Goal: Task Accomplishment & Management: Manage account settings

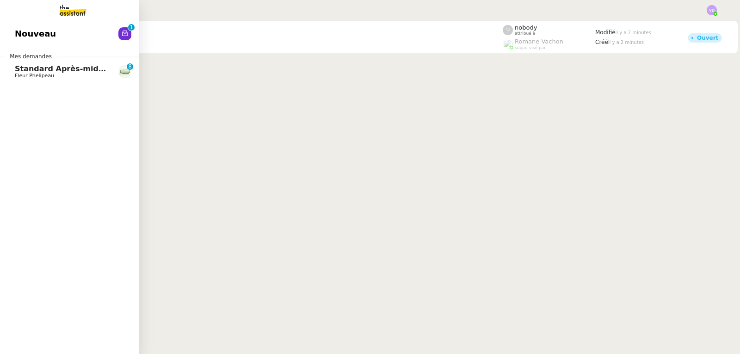
click at [57, 71] on span "Standard Après-midi - DLAB" at bounding box center [73, 68] width 117 height 9
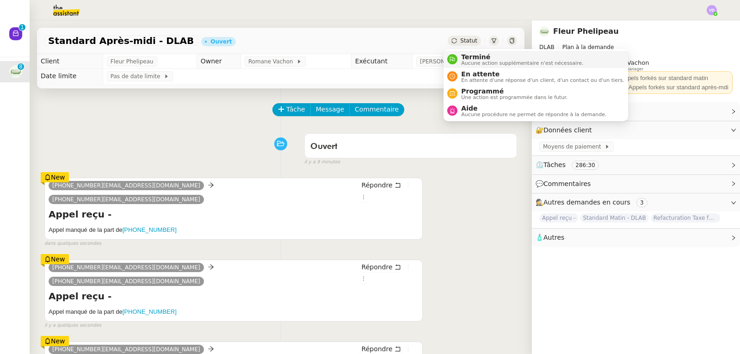
click at [470, 55] on span "Terminé" at bounding box center [522, 56] width 122 height 7
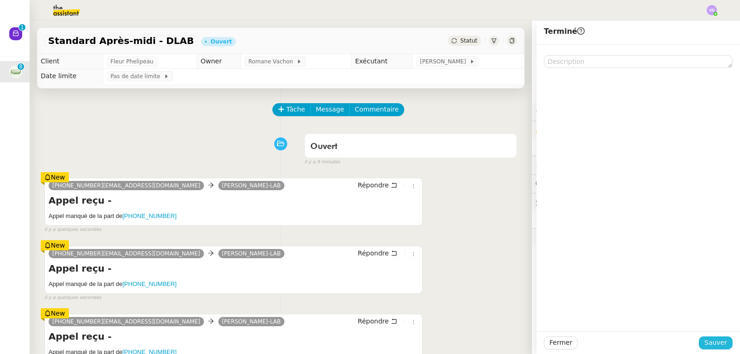
click at [706, 346] on span "Sauver" at bounding box center [715, 342] width 23 height 11
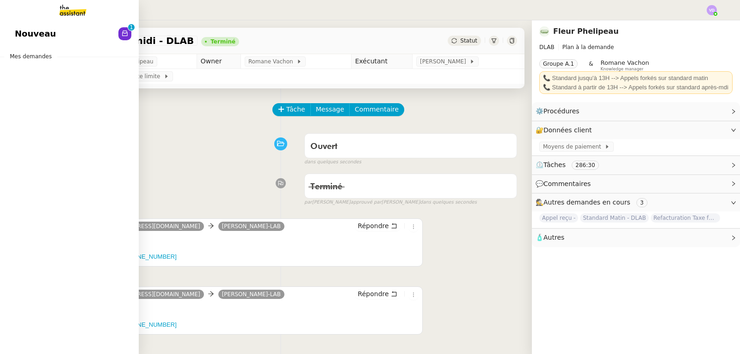
click at [69, 35] on link "Nouveau 0 1 2 3 4 5 6 7 8 9" at bounding box center [69, 33] width 139 height 21
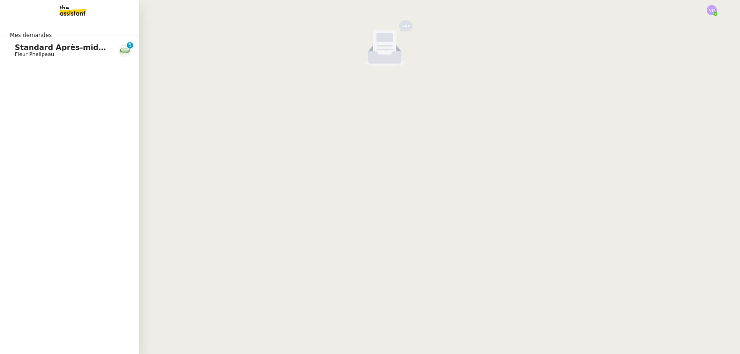
click at [27, 49] on span "Standard Après-midi - DLAB" at bounding box center [73, 47] width 117 height 9
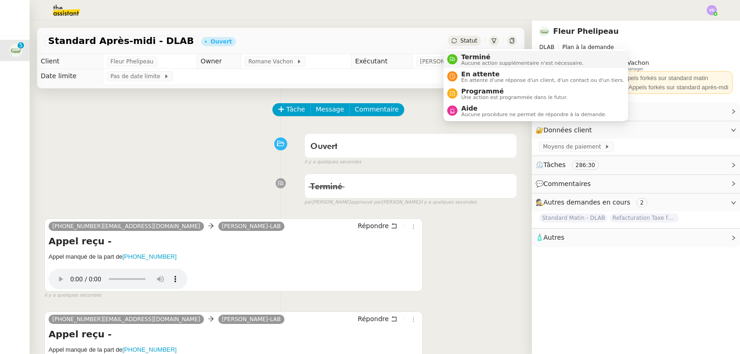
click at [468, 57] on span "Terminé" at bounding box center [522, 56] width 122 height 7
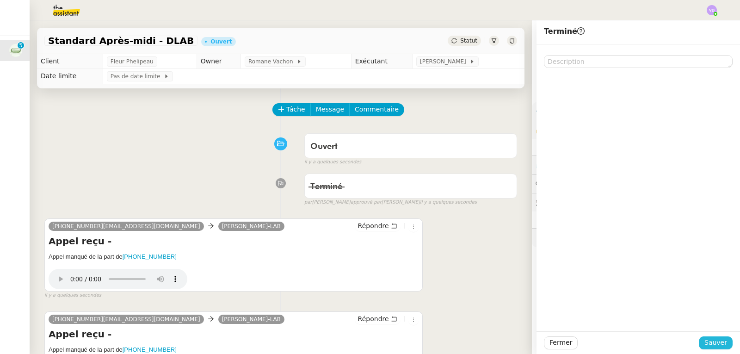
drag, startPoint x: 719, startPoint y: 347, endPoint x: 482, endPoint y: 2, distance: 419.0
click at [719, 348] on button "Sauver" at bounding box center [716, 342] width 34 height 13
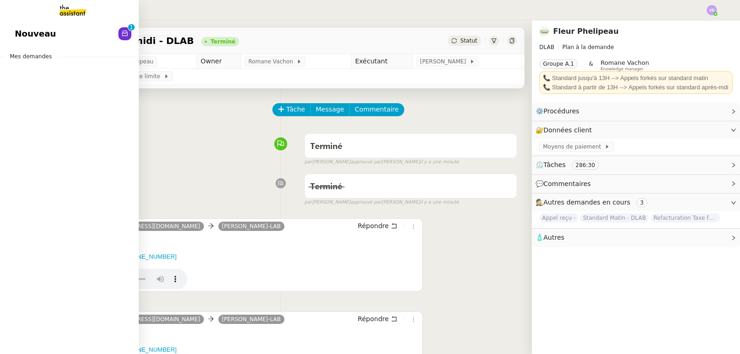
click at [22, 36] on span "Nouveau" at bounding box center [35, 34] width 41 height 14
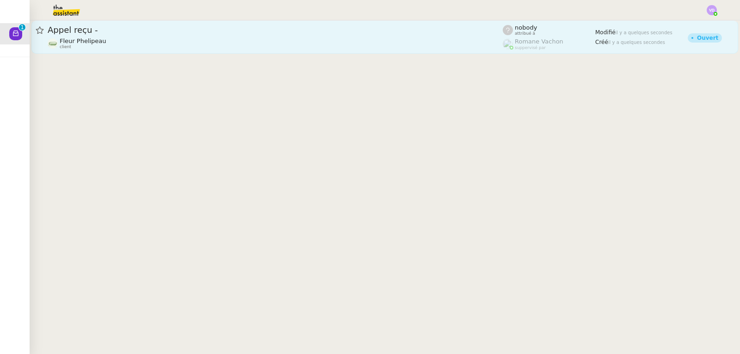
click at [346, 33] on span "Appel reçu -" at bounding box center [275, 30] width 455 height 8
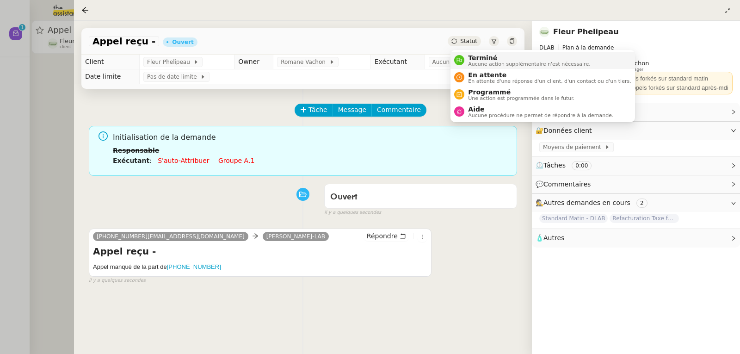
click at [474, 63] on span "Aucune action supplémentaire n'est nécessaire." at bounding box center [529, 63] width 122 height 5
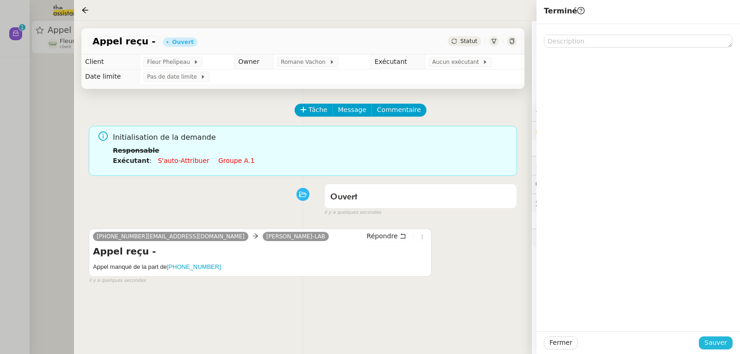
click at [717, 343] on span "Sauver" at bounding box center [715, 342] width 23 height 11
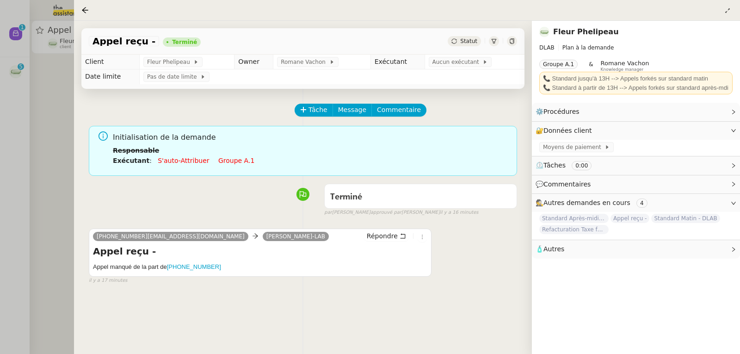
click at [54, 87] on div at bounding box center [370, 177] width 740 height 354
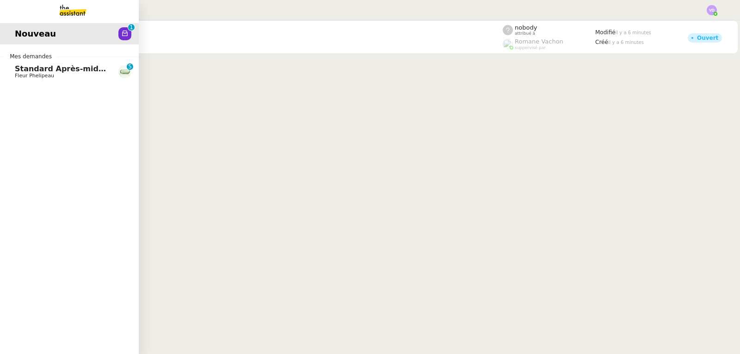
click at [21, 66] on span "Standard Après-midi - DLAB" at bounding box center [73, 68] width 117 height 9
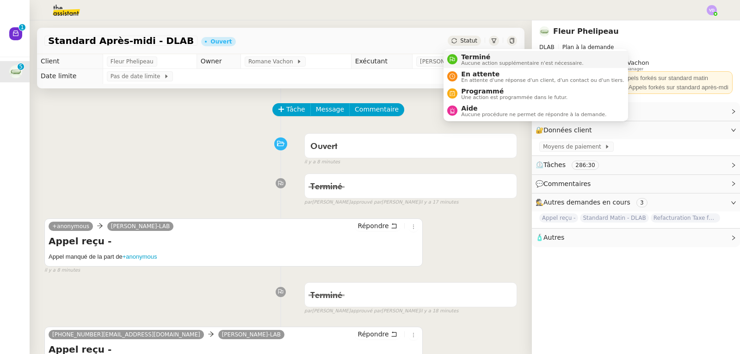
click at [466, 55] on span "Terminé" at bounding box center [522, 56] width 122 height 7
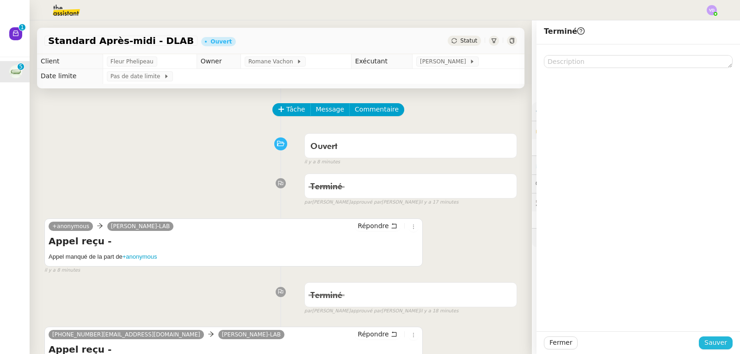
click at [713, 347] on span "Sauver" at bounding box center [715, 342] width 23 height 11
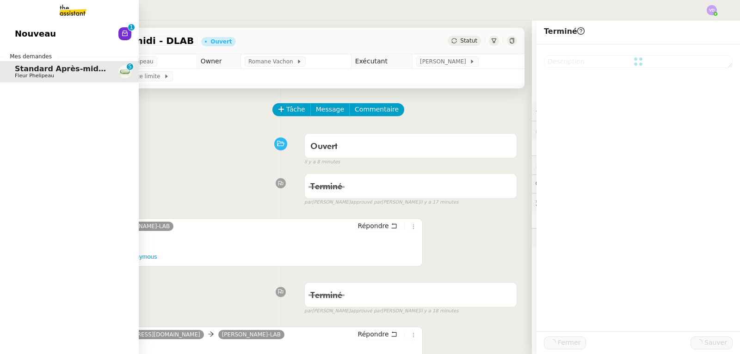
click at [86, 40] on link "Nouveau 0 1 2 3 4 5 6 7 8 9" at bounding box center [69, 33] width 139 height 21
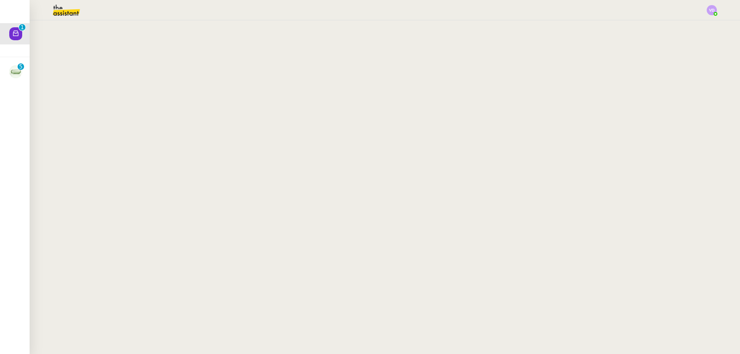
click at [77, 71] on nz-content at bounding box center [385, 186] width 710 height 333
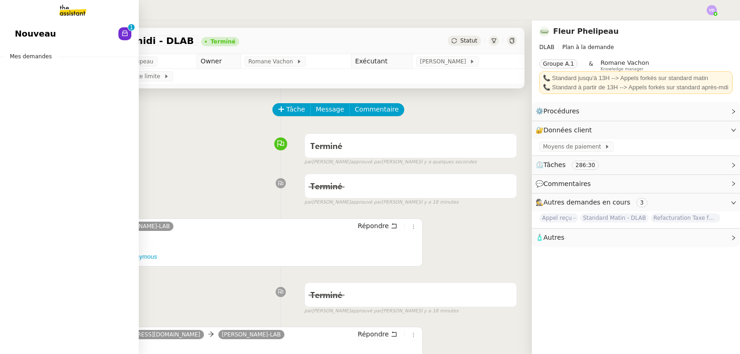
click at [31, 34] on span "Nouveau" at bounding box center [35, 34] width 41 height 14
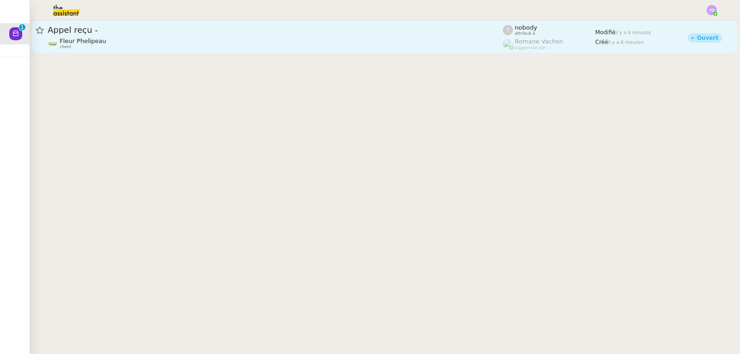
click at [191, 48] on div "Fleur Phelipeau client" at bounding box center [275, 43] width 455 height 12
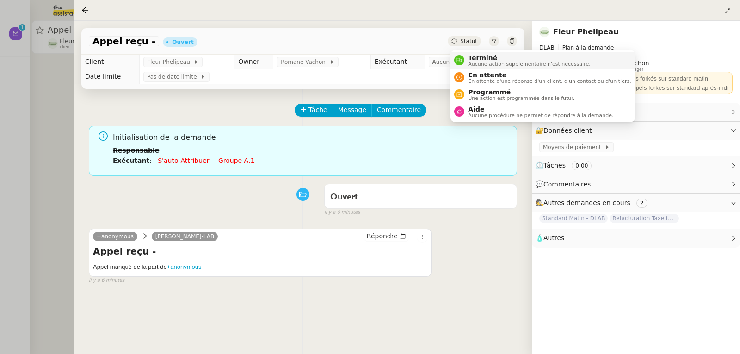
click at [475, 54] on span "Terminé" at bounding box center [529, 57] width 122 height 7
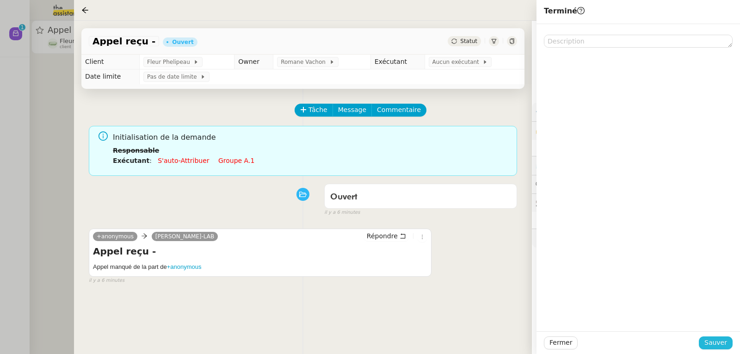
click at [713, 341] on span "Sauver" at bounding box center [715, 342] width 23 height 11
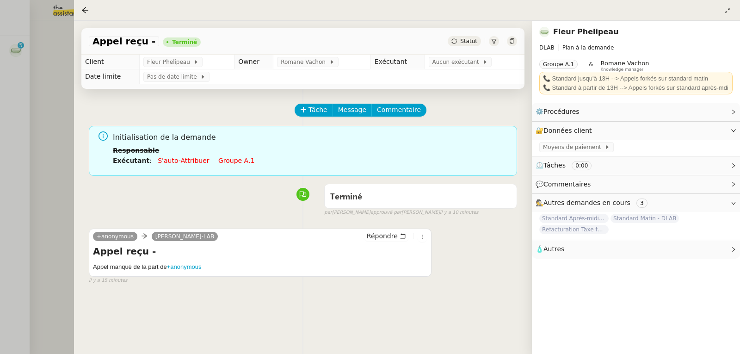
click at [35, 110] on div at bounding box center [370, 177] width 740 height 354
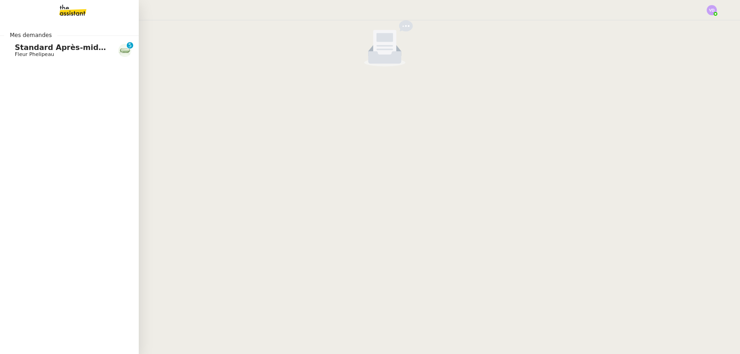
drag, startPoint x: 10, startPoint y: 51, endPoint x: 99, endPoint y: 63, distance: 90.4
click at [10, 51] on link "Standard Après-midi - DLAB Fleur Phelipeau 0 1 2 3 4 5 6 7 8 9" at bounding box center [69, 50] width 139 height 21
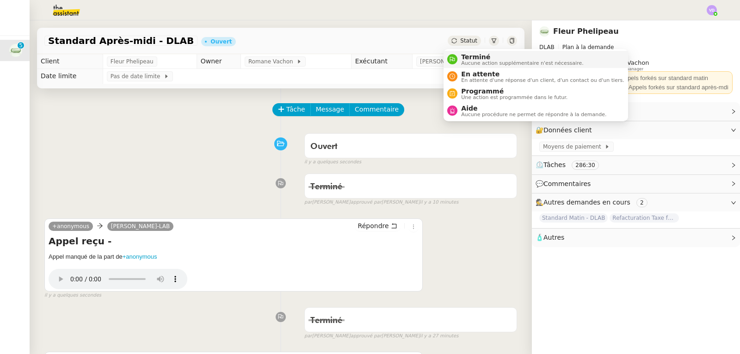
click at [466, 56] on span "Terminé" at bounding box center [522, 56] width 122 height 7
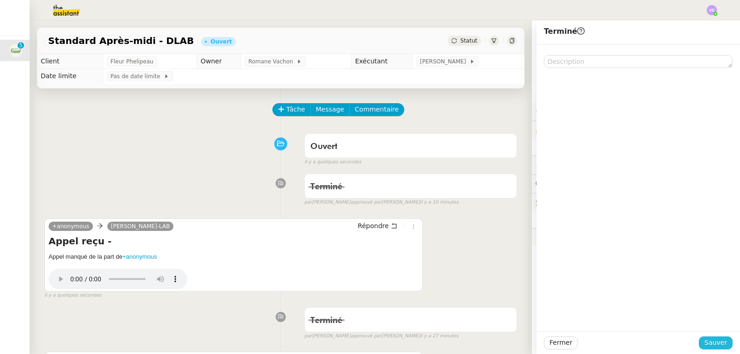
drag, startPoint x: 703, startPoint y: 343, endPoint x: 380, endPoint y: 2, distance: 469.6
click at [704, 343] on span "Sauver" at bounding box center [715, 342] width 23 height 11
click at [460, 43] on span "Statut" at bounding box center [468, 40] width 17 height 6
